Goal: Navigation & Orientation: Understand site structure

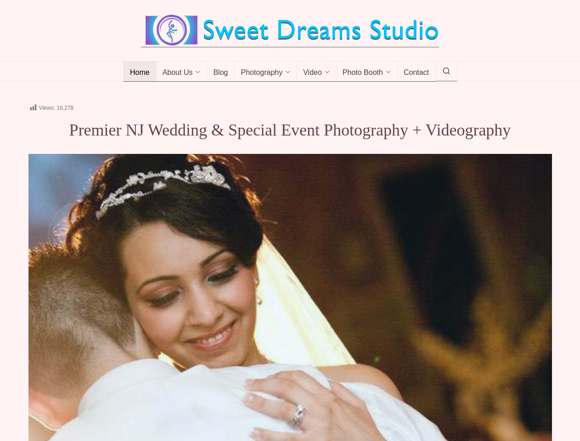
click at [290, 220] on div "WEDDING BEGINS LIFES GREATEST ADVENTURE" at bounding box center [290, 351] width 524 height 395
click at [182, 72] on span "About Us" at bounding box center [178, 72] width 30 height 9
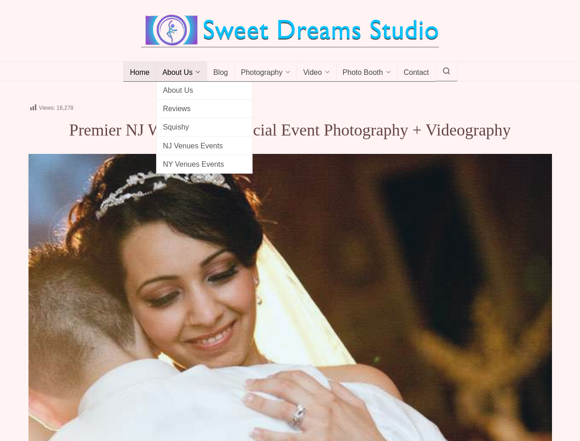
click at [266, 72] on span "Photography" at bounding box center [262, 72] width 42 height 9
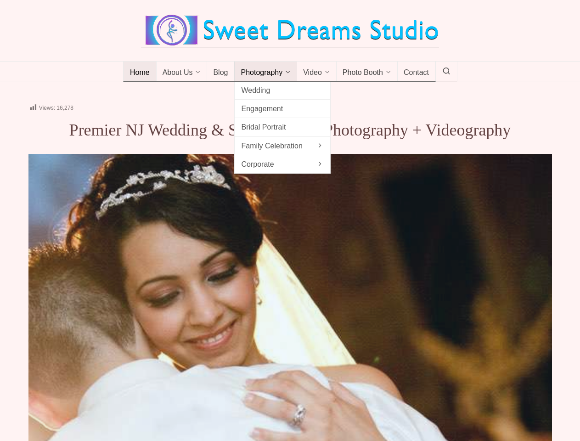
click at [316, 72] on span "Video" at bounding box center [312, 72] width 19 height 9
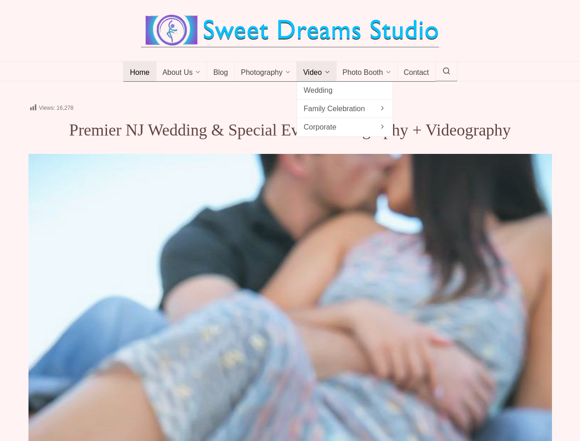
click at [367, 72] on span "Photo Booth" at bounding box center [363, 72] width 40 height 9
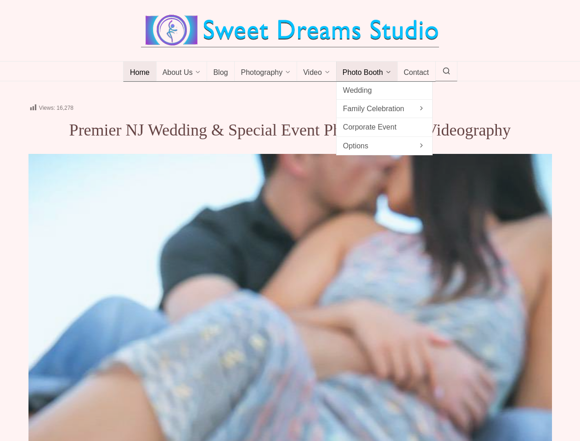
click at [446, 71] on icon at bounding box center [446, 71] width 8 height 0
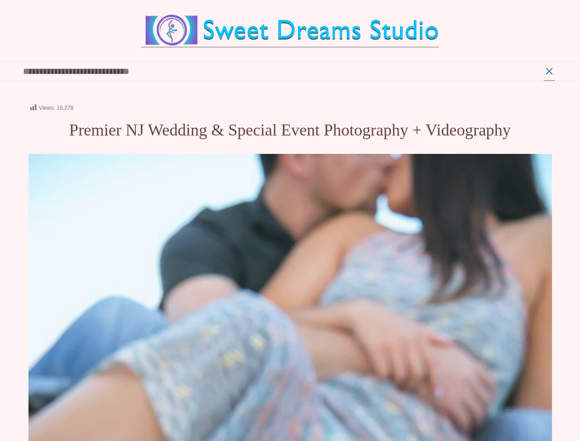
click at [562, 407] on icon at bounding box center [562, 408] width 18 height 18
